Goal: Information Seeking & Learning: Learn about a topic

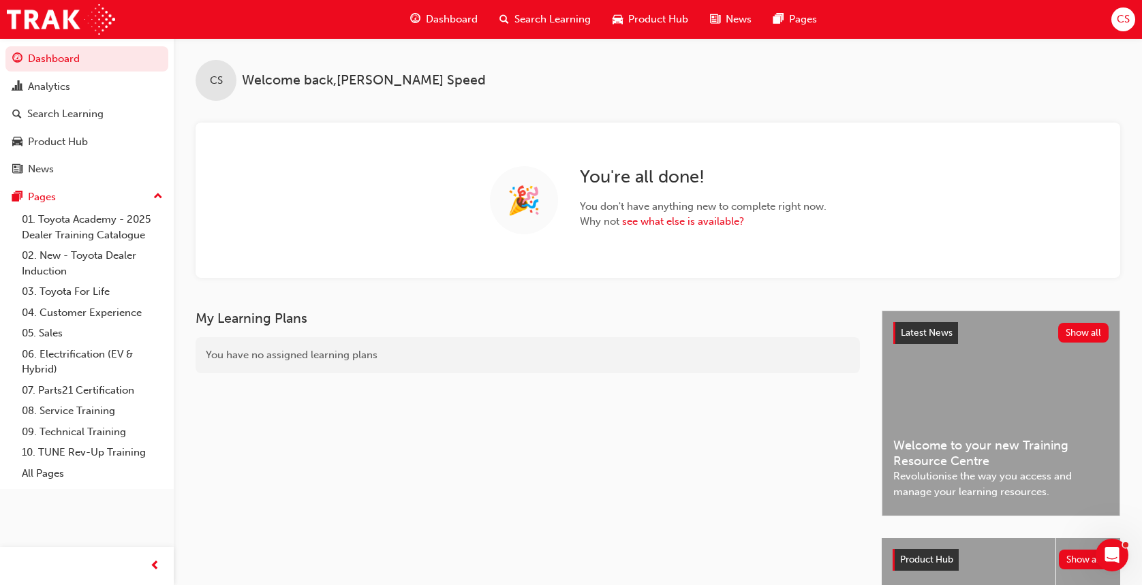
click at [517, 20] on span "Search Learning" at bounding box center [553, 20] width 76 height 16
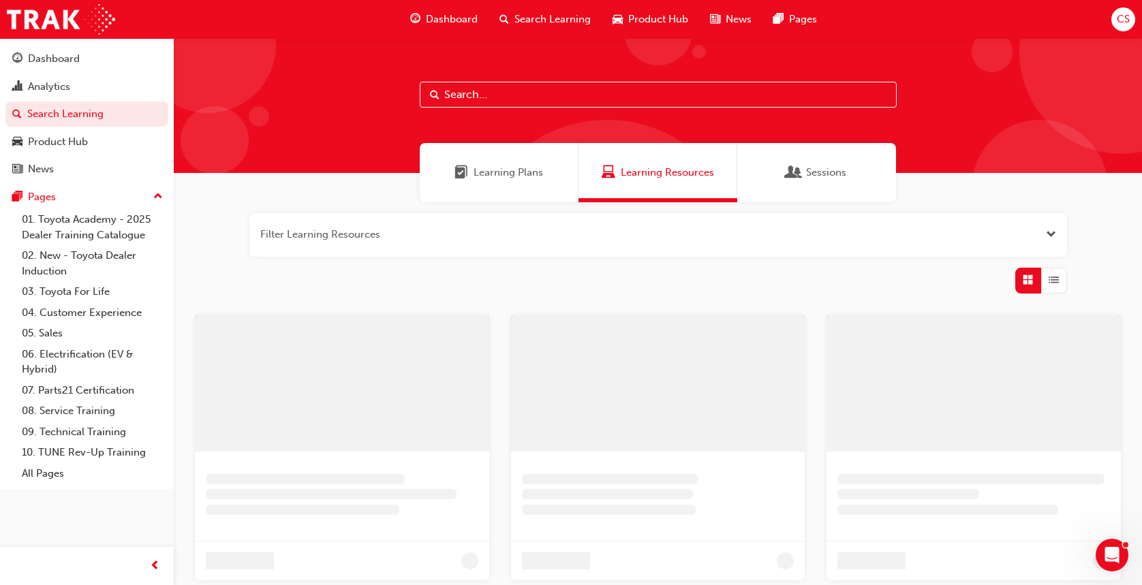
click at [455, 101] on input "text" at bounding box center [658, 95] width 477 height 26
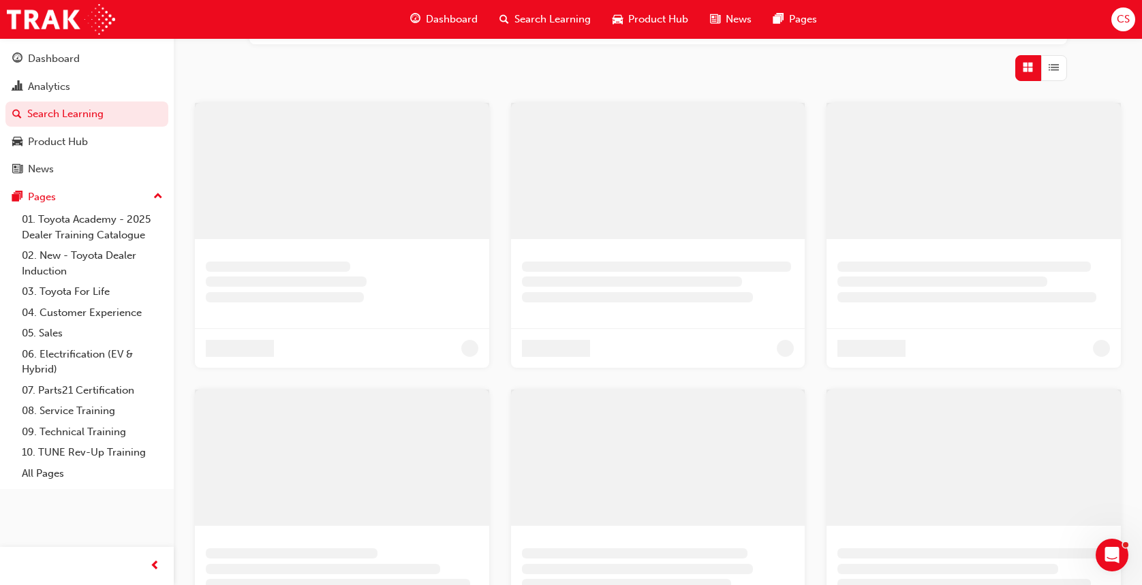
scroll to position [273, 0]
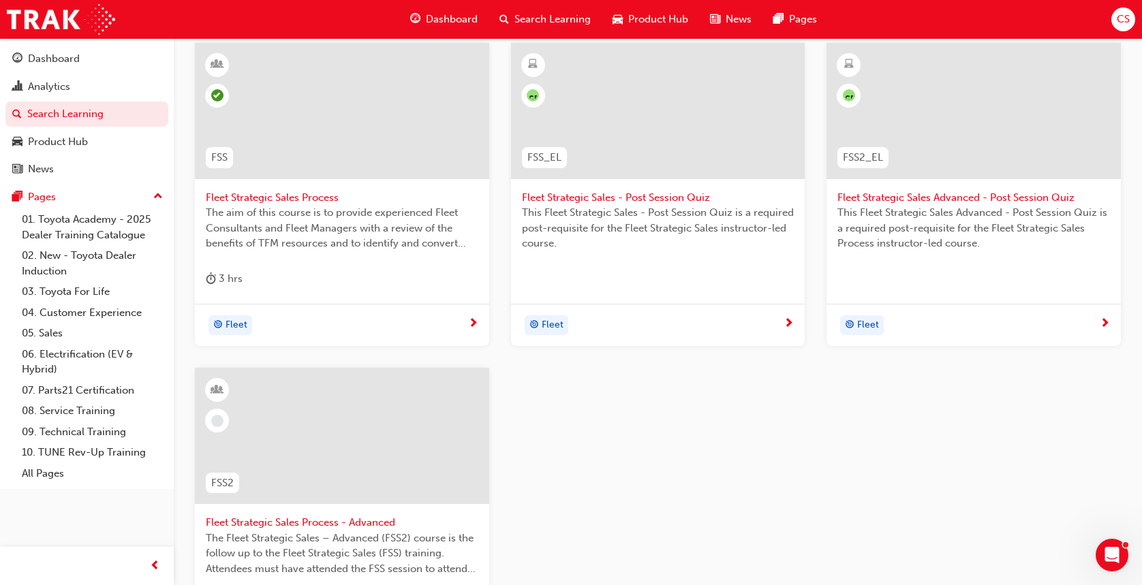
type input "fss"
click at [288, 195] on span "Fleet Strategic Sales Process" at bounding box center [342, 198] width 273 height 16
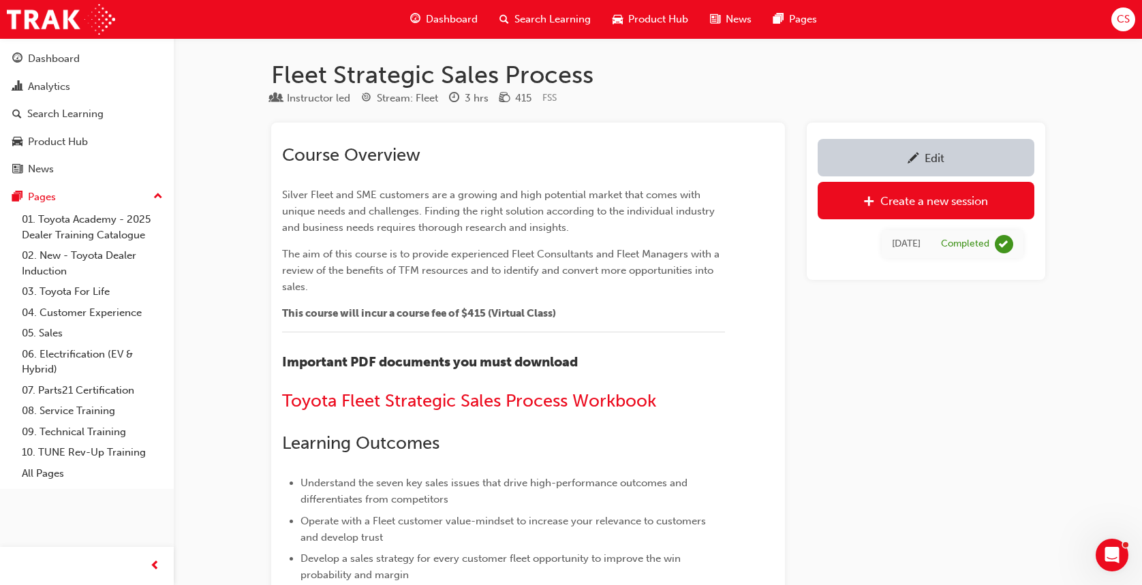
scroll to position [273, 0]
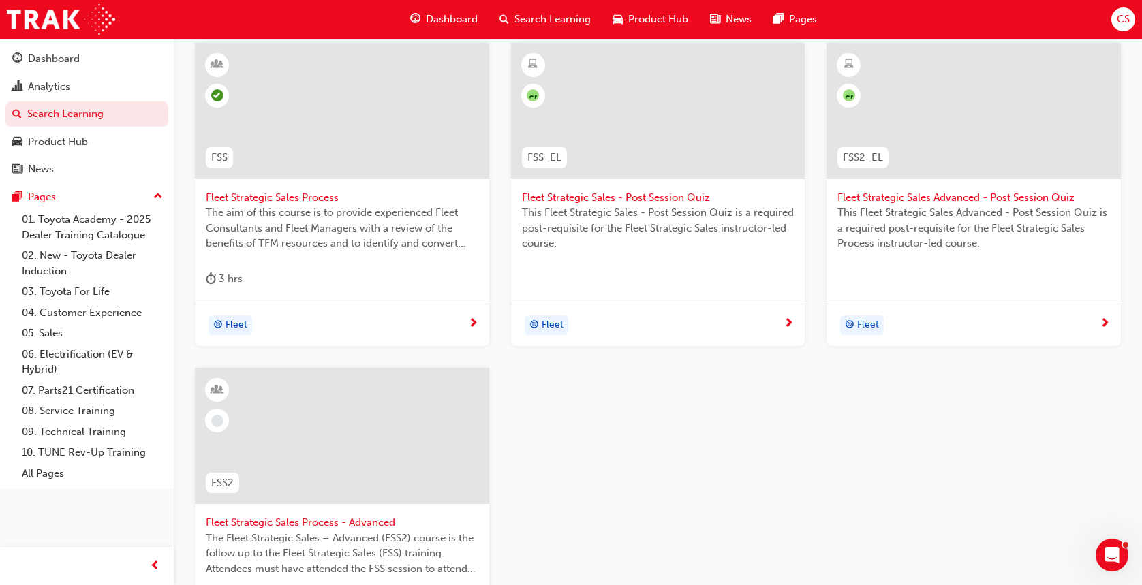
click at [358, 520] on span "Fleet Strategic Sales Process - Advanced" at bounding box center [342, 523] width 273 height 16
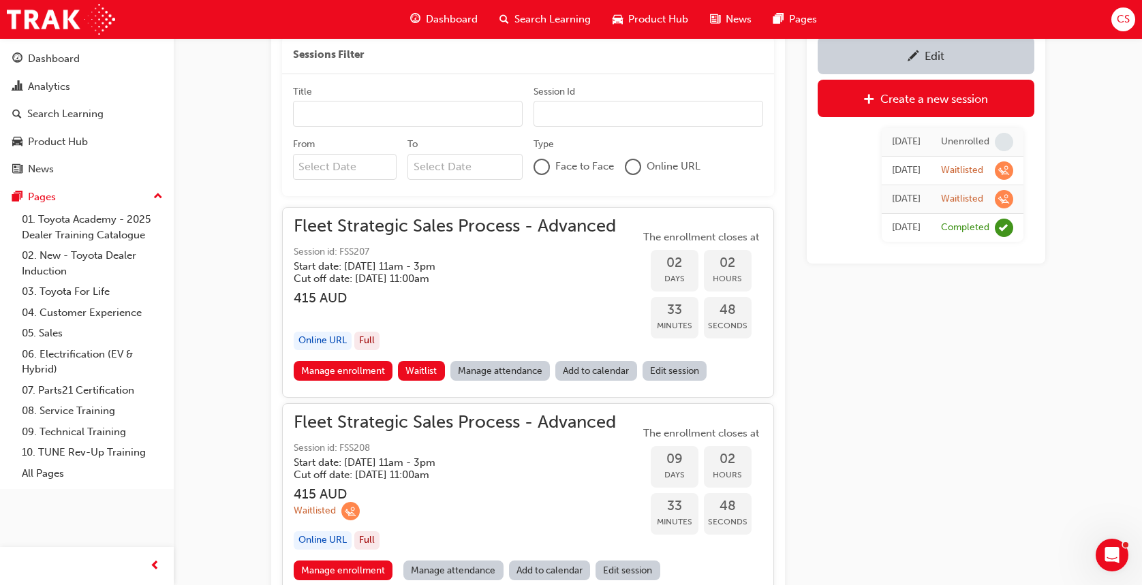
scroll to position [1457, 0]
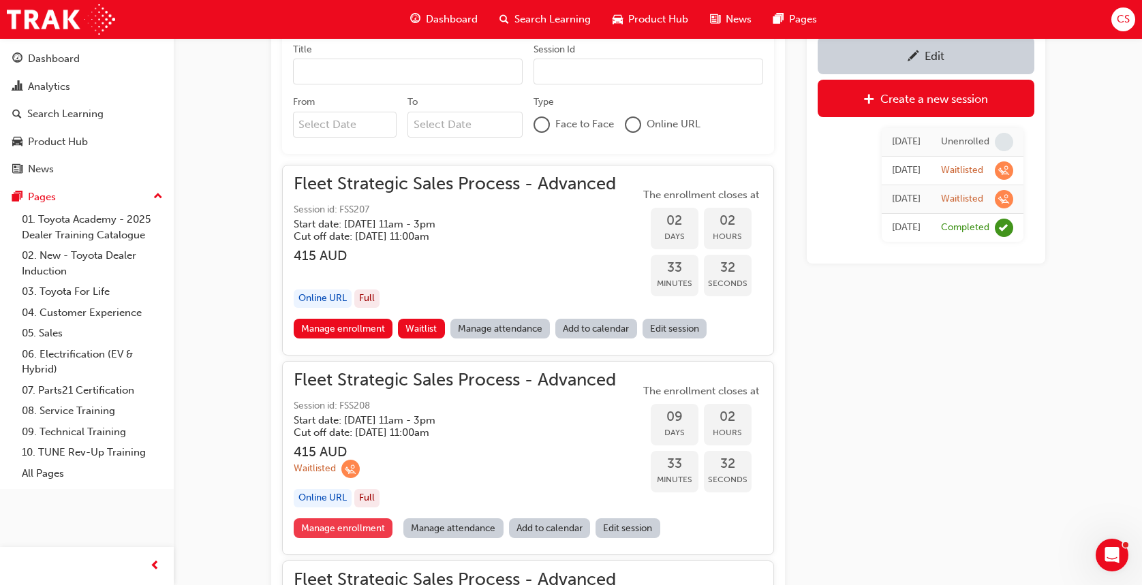
click at [346, 526] on link "Manage enrollment" at bounding box center [344, 529] width 100 height 20
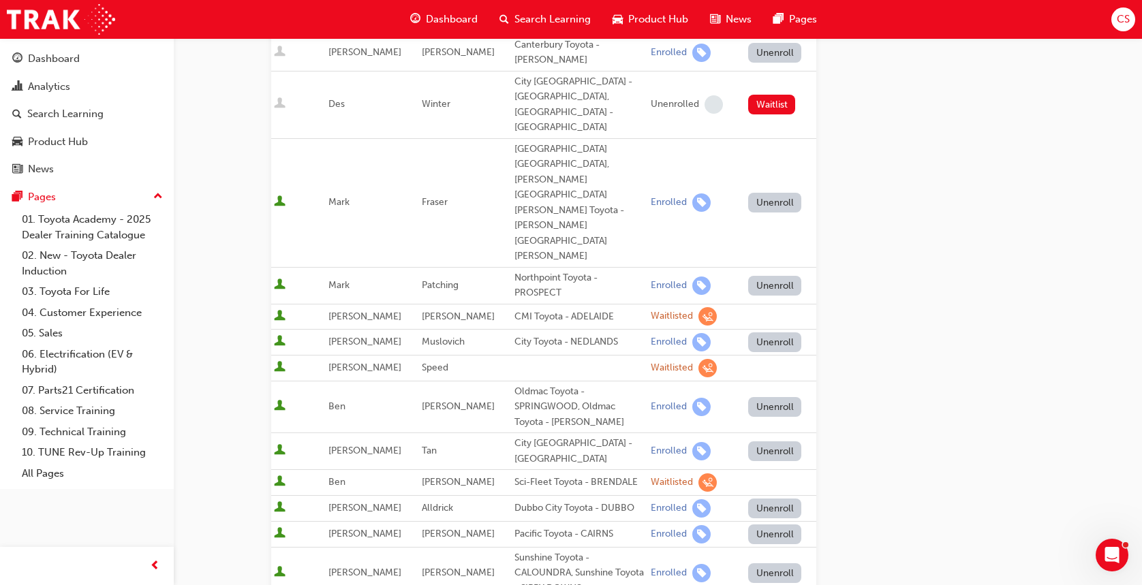
scroll to position [636, 0]
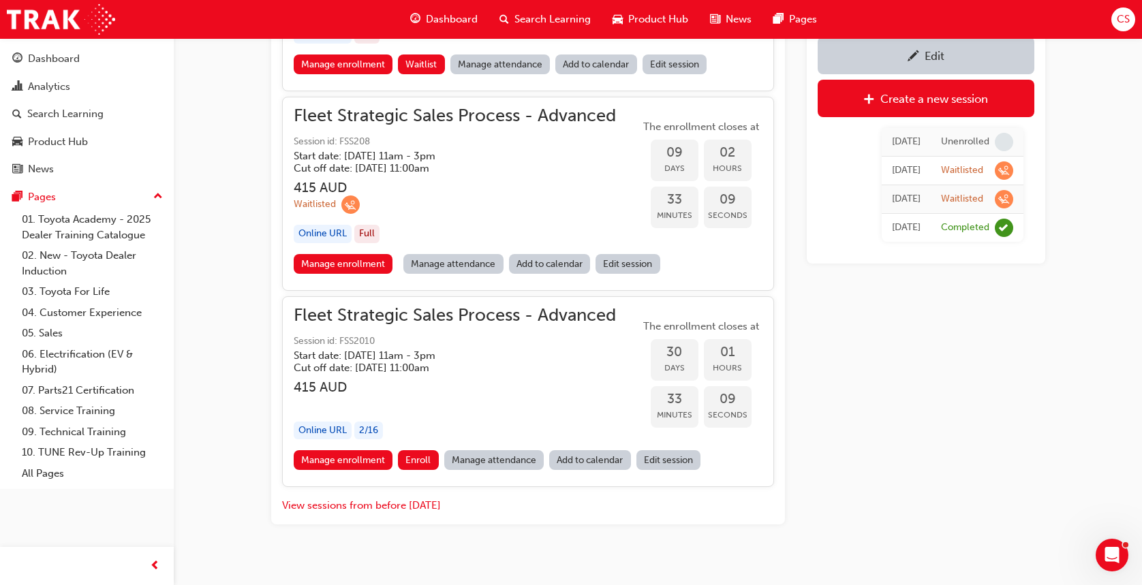
scroll to position [1733, 0]
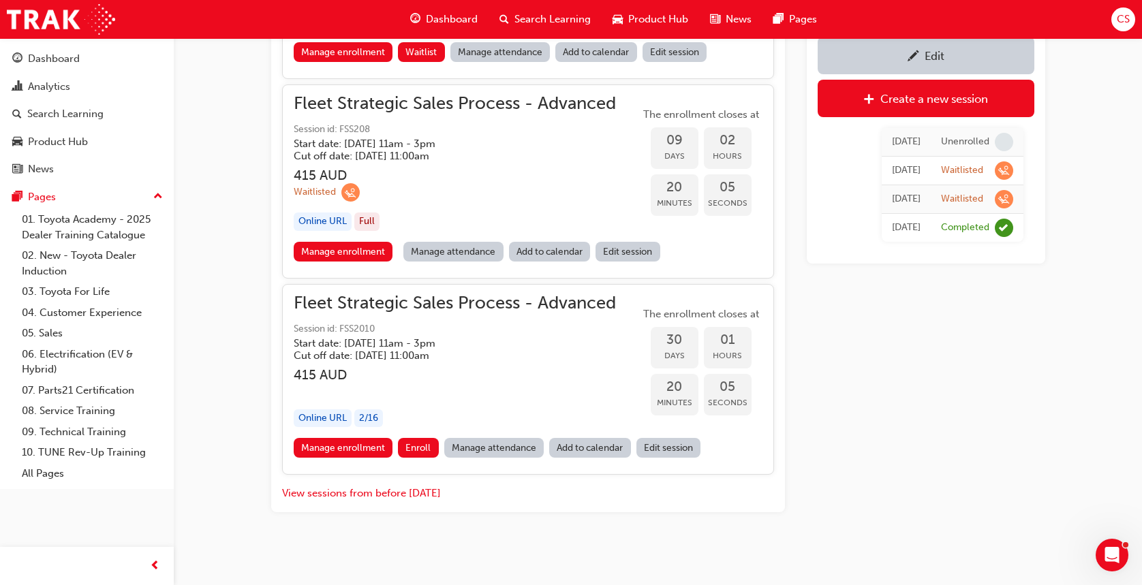
click at [538, 18] on span "Search Learning" at bounding box center [553, 20] width 76 height 16
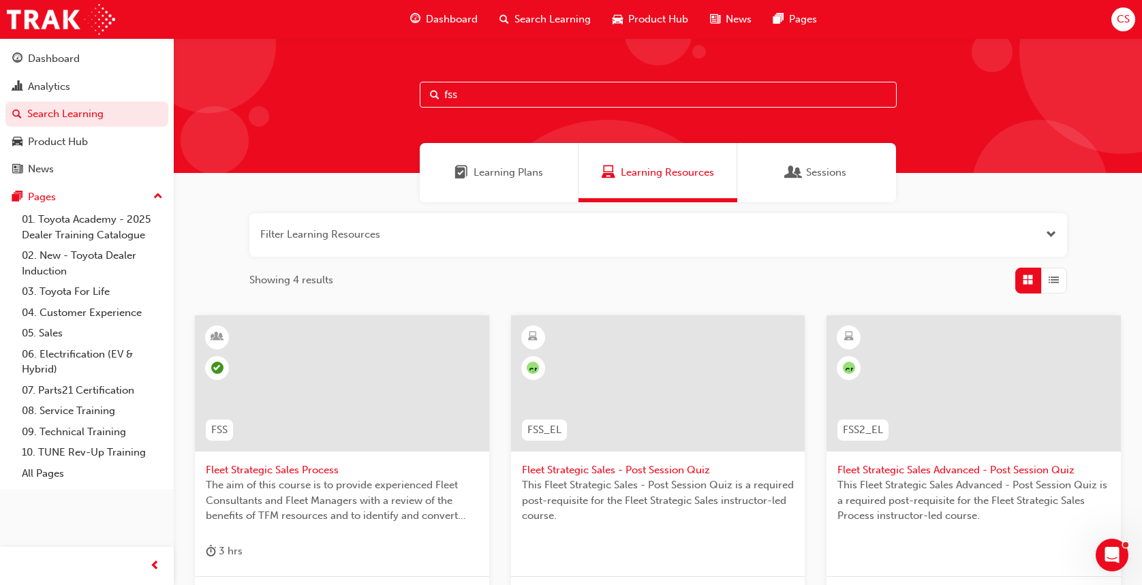
click at [474, 93] on input "fss" at bounding box center [658, 95] width 477 height 26
drag, startPoint x: 398, startPoint y: 76, endPoint x: 289, endPoint y: 67, distance: 109.4
click at [289, 67] on div "fss" at bounding box center [658, 105] width 969 height 135
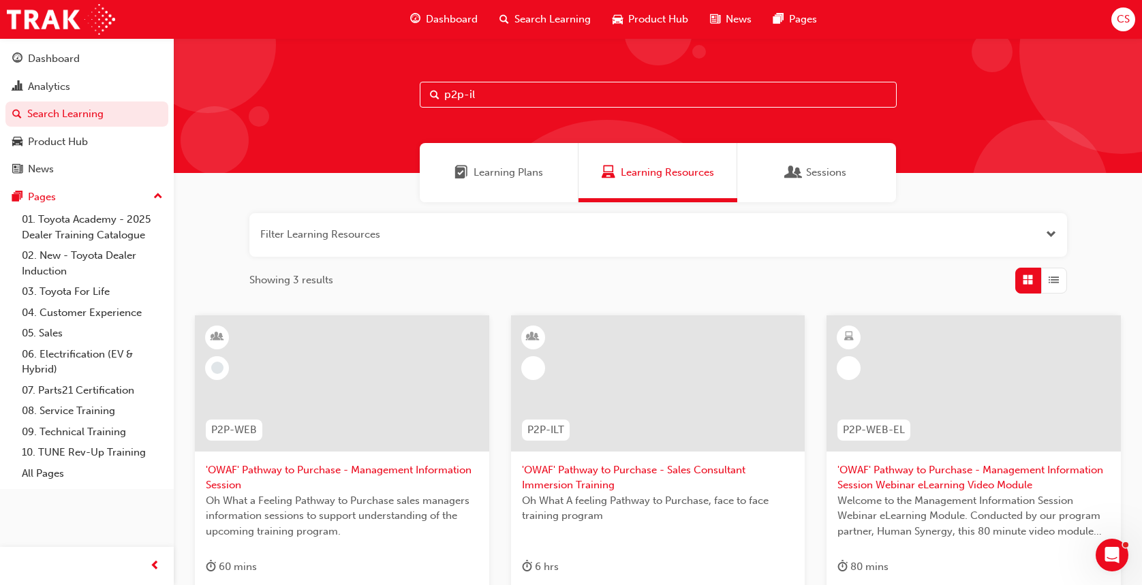
type input "p2p-ilt"
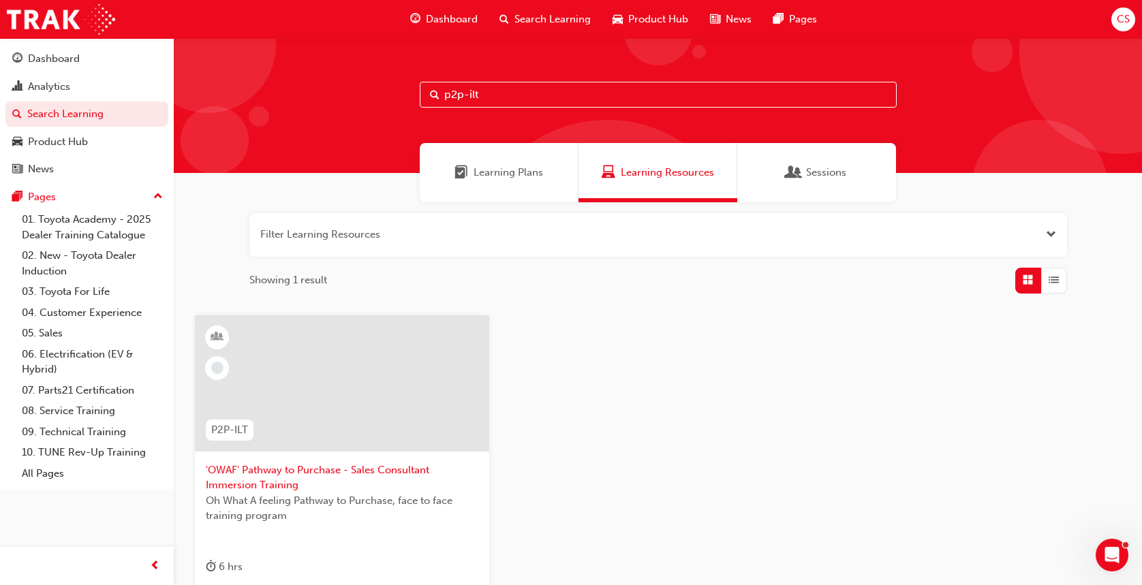
click at [336, 475] on span "'OWAF' Pathway to Purchase - Sales Consultant Immersion Training" at bounding box center [342, 478] width 273 height 31
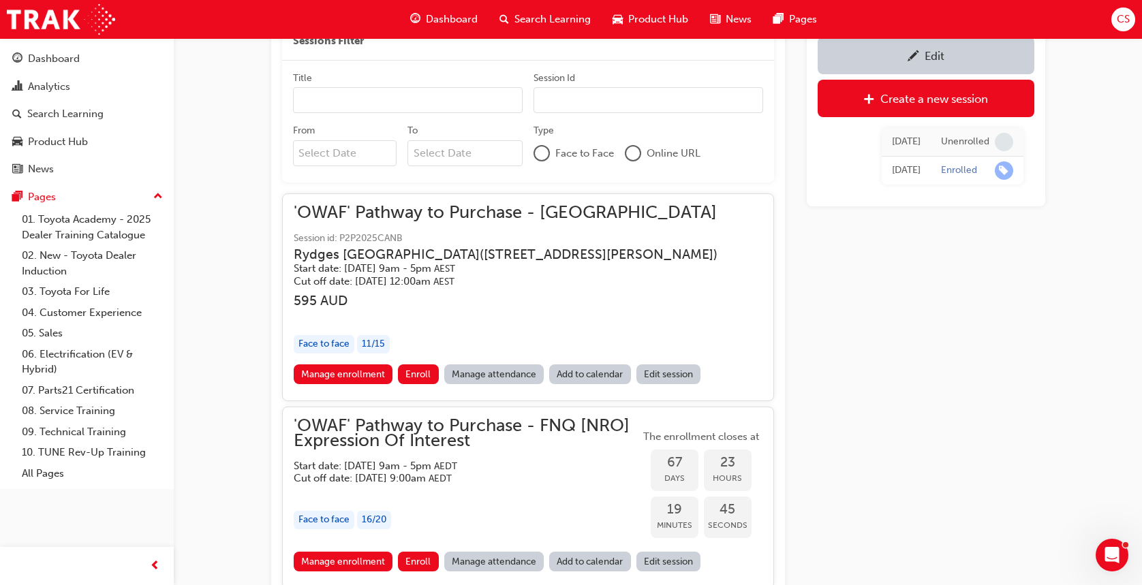
scroll to position [1390, 0]
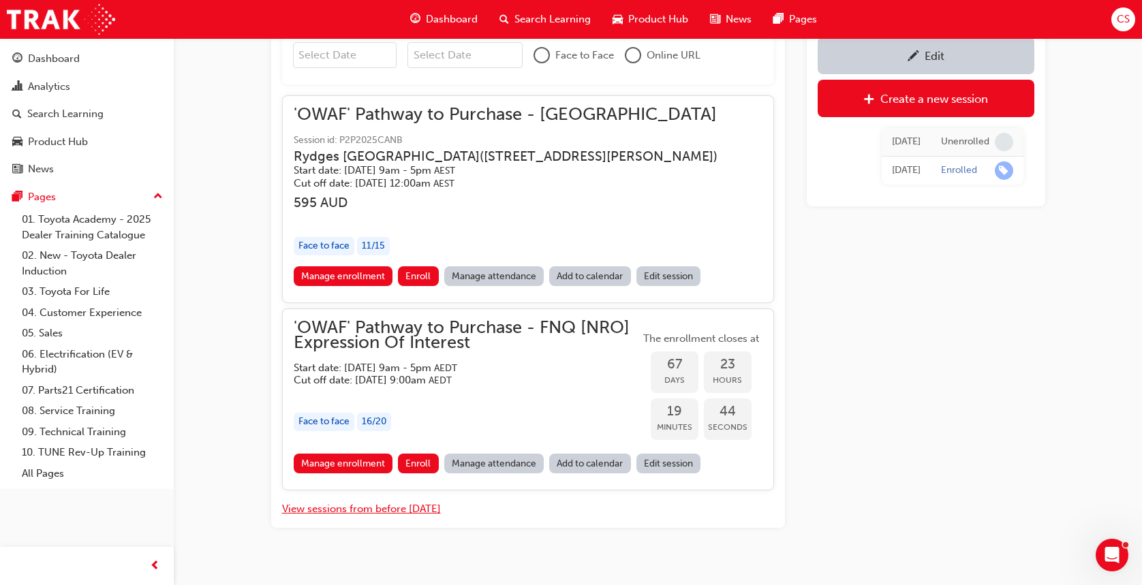
click at [395, 502] on button "View sessions from before [DATE]" at bounding box center [361, 510] width 159 height 16
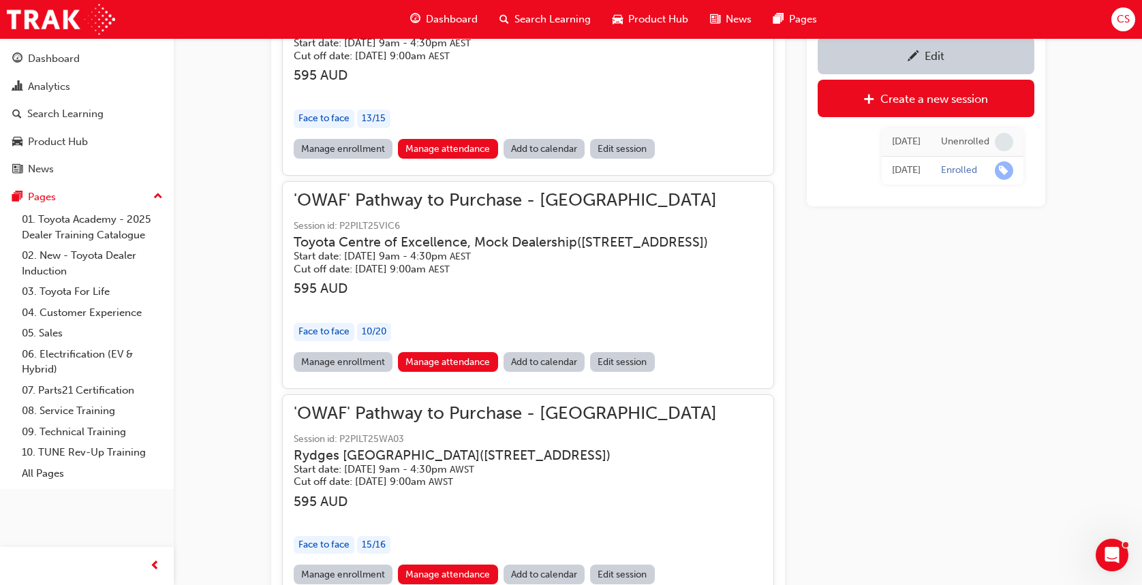
scroll to position [22907, 0]
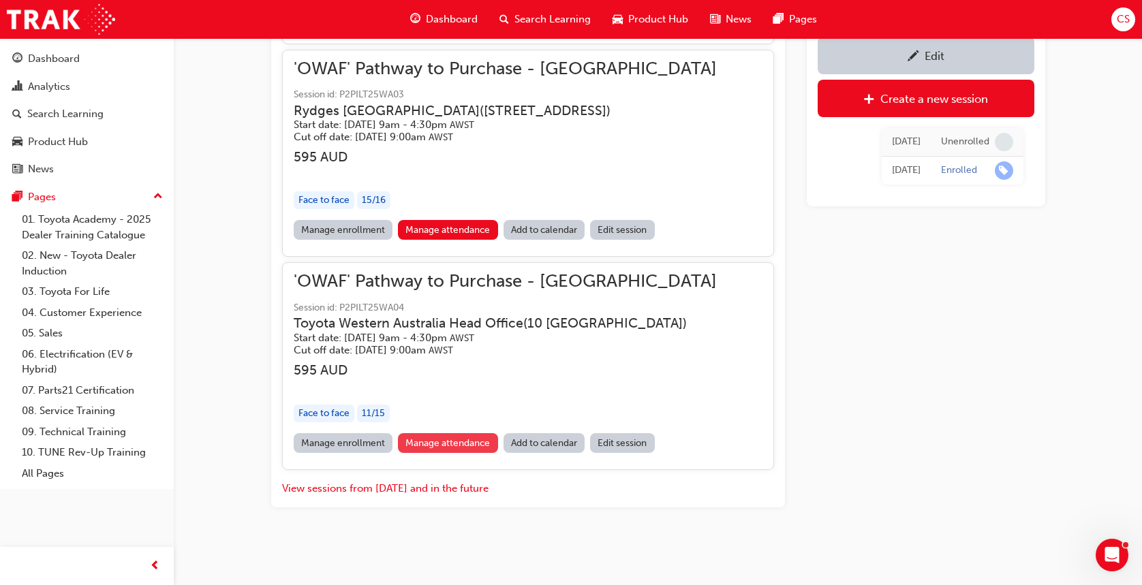
click at [419, 440] on link "Manage attendance" at bounding box center [448, 443] width 100 height 20
